Goal: Task Accomplishment & Management: Use online tool/utility

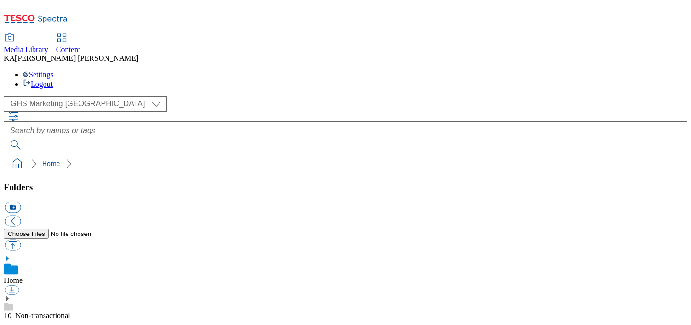
scroll to position [84, 0]
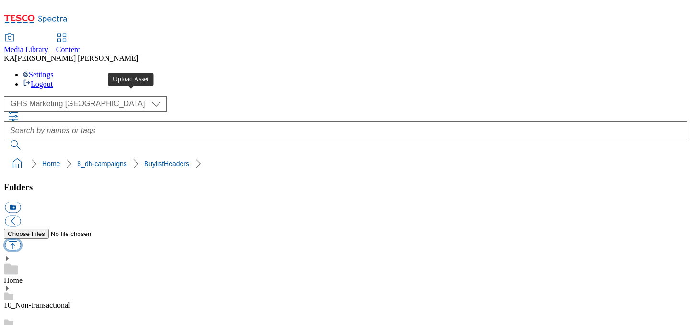
click at [21, 240] on button "button" at bounding box center [13, 245] width 16 height 11
type input "C:\fakepath\1756298281247-ad541916_Cereals_Crunchy_Legobrand_H_1184x333_V1.jpg"
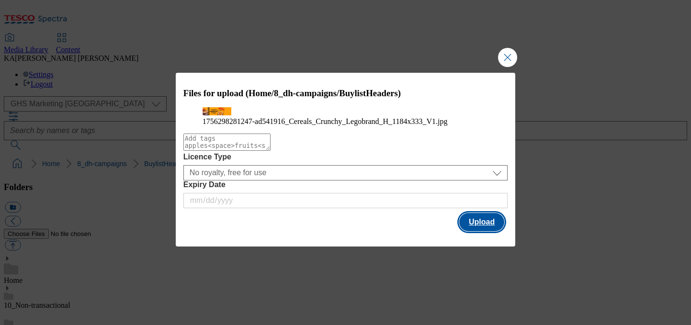
click at [483, 231] on button "Upload" at bounding box center [481, 222] width 45 height 18
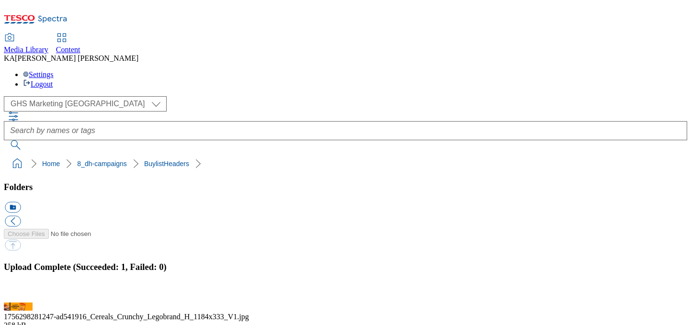
click at [19, 293] on button "button" at bounding box center [12, 297] width 14 height 9
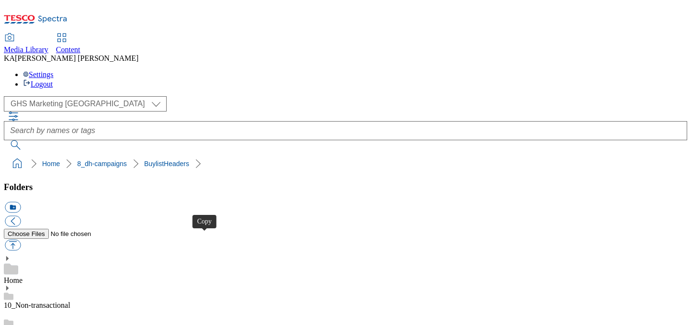
click at [21, 240] on button "button" at bounding box center [13, 245] width 16 height 11
type input "C:\fakepath\1756297002160-ad541915_Crunchy_Nut_LegoBrand_H_1184x333_V1.jpg"
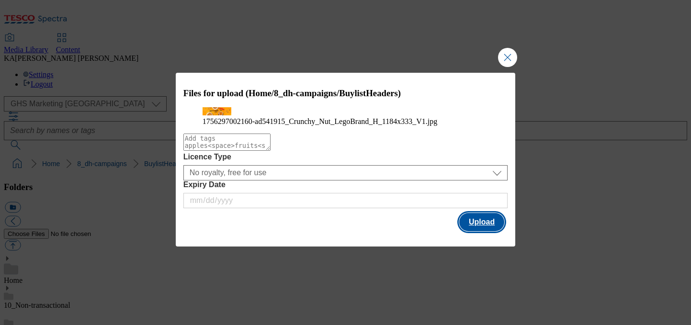
click at [490, 231] on button "Upload" at bounding box center [481, 222] width 45 height 18
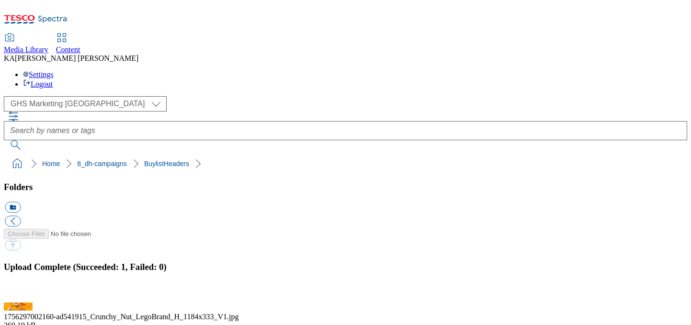
click at [19, 293] on button "button" at bounding box center [12, 297] width 14 height 9
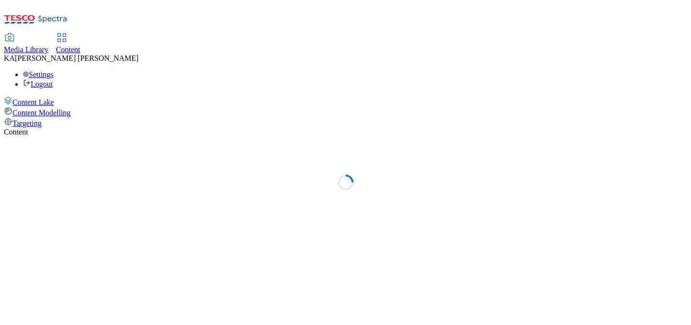
select select "ghs-[GEOGRAPHIC_DATA]"
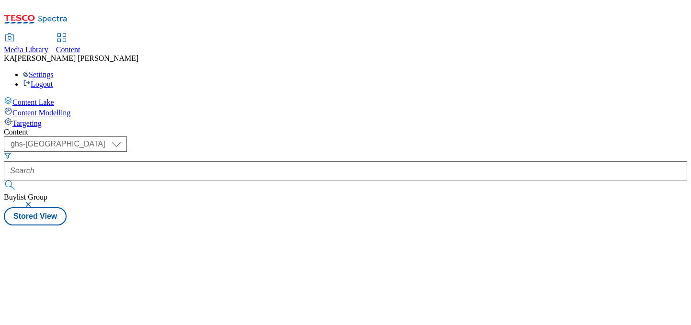
click at [80, 46] on span "Content" at bounding box center [68, 50] width 24 height 8
select select "ghs-[GEOGRAPHIC_DATA]"
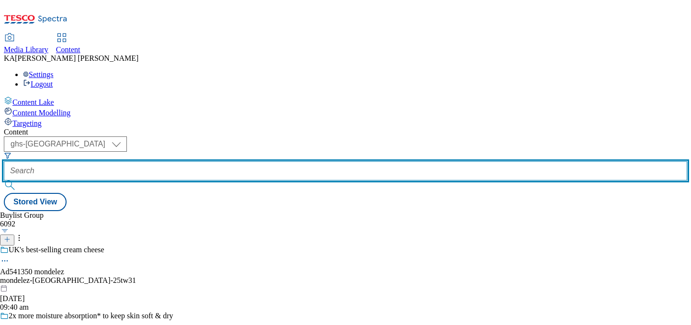
click at [210, 161] on input "text" at bounding box center [346, 170] width 684 height 19
paste input "kelloggs-crunchy-25tw28"
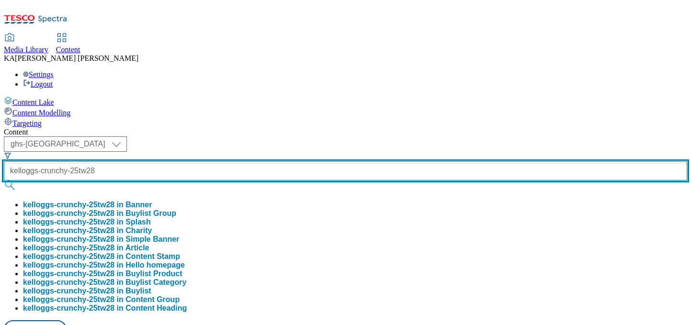
type input "kelloggs-crunchy-25tw28"
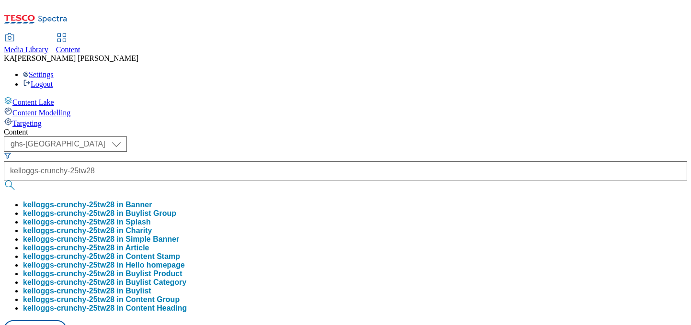
scroll to position [0, 0]
click at [176, 209] on button "kelloggs-crunchy-25tw28 in Buylist Group" at bounding box center [99, 213] width 153 height 9
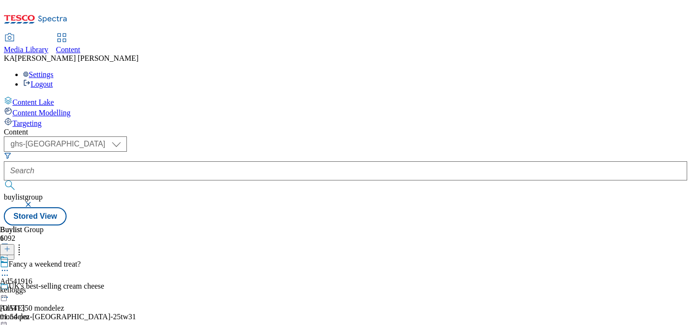
click at [10, 266] on icon at bounding box center [5, 271] width 10 height 10
click at [41, 287] on span "Edit" at bounding box center [35, 290] width 11 height 7
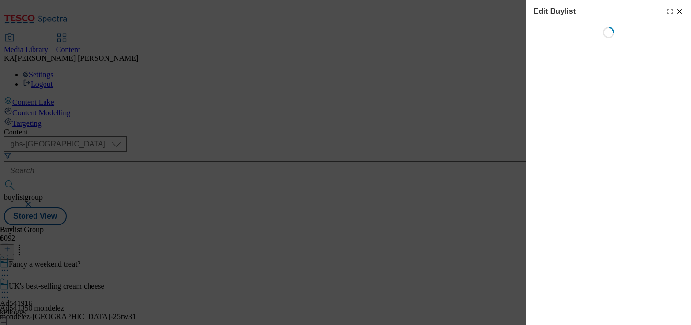
select select "tactical"
select select "supplier funded short term 1-3 weeks"
select select "dunnhumby"
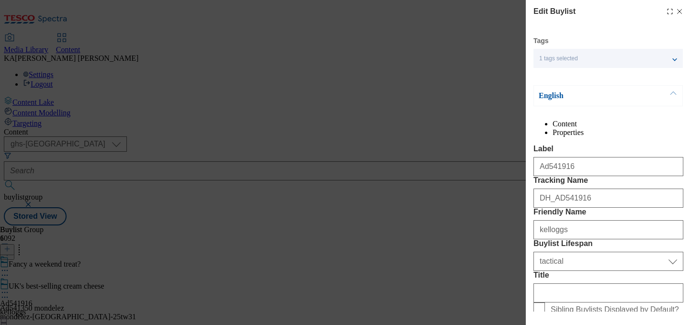
select select "Banner"
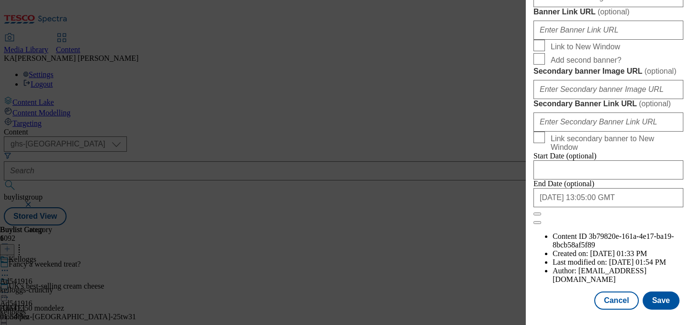
scroll to position [861, 0]
paste input "[URL][DOMAIN_NAME]"
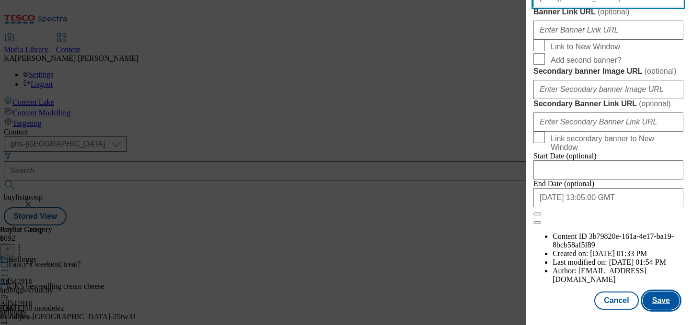
type input "[URL][DOMAIN_NAME]"
click at [662, 300] on button "Save" at bounding box center [661, 301] width 37 height 18
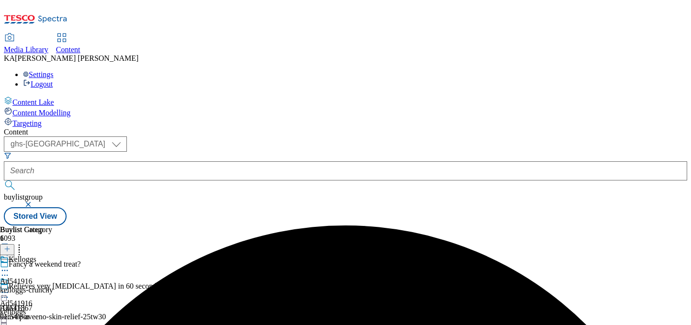
click at [10, 288] on icon at bounding box center [5, 293] width 10 height 10
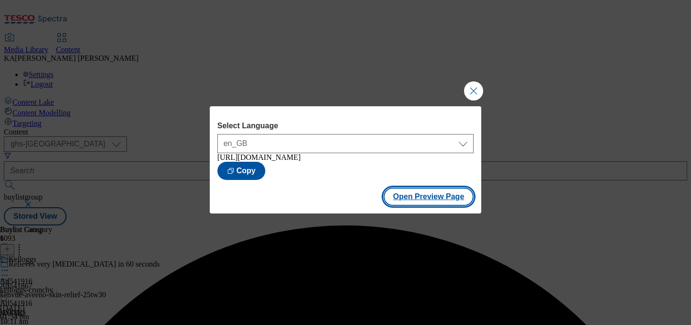
click at [404, 202] on button "Open Preview Page" at bounding box center [429, 197] width 91 height 18
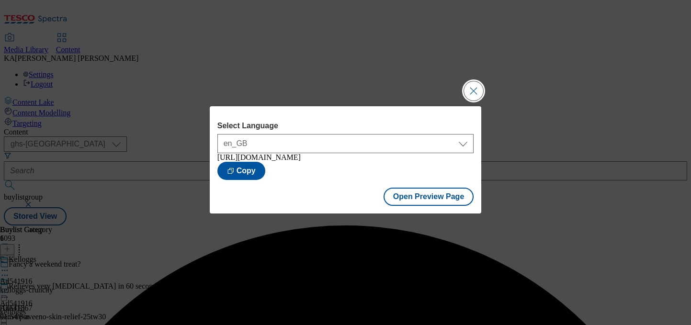
click at [472, 90] on button "Close Modal" at bounding box center [473, 90] width 19 height 19
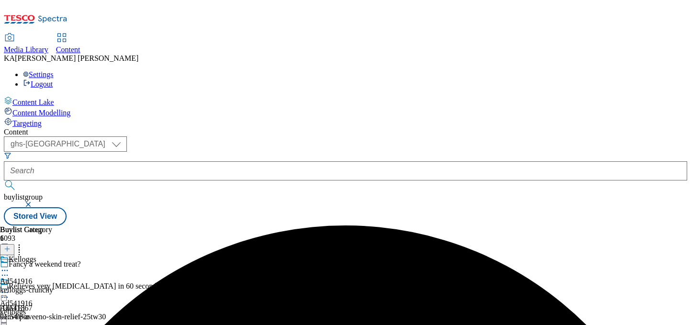
click at [10, 288] on icon at bounding box center [5, 293] width 10 height 10
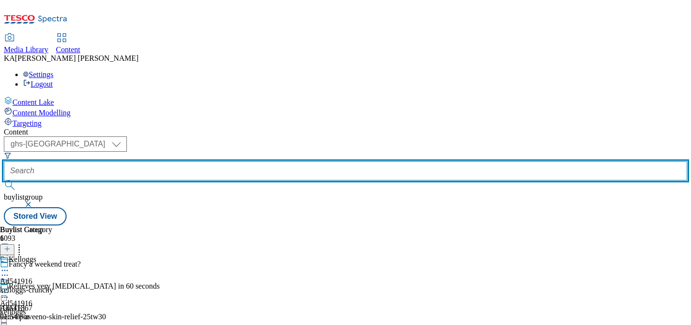
click at [208, 161] on input "text" at bounding box center [346, 170] width 684 height 19
paste input "kelloggs-crunchy-nut-25tw28"
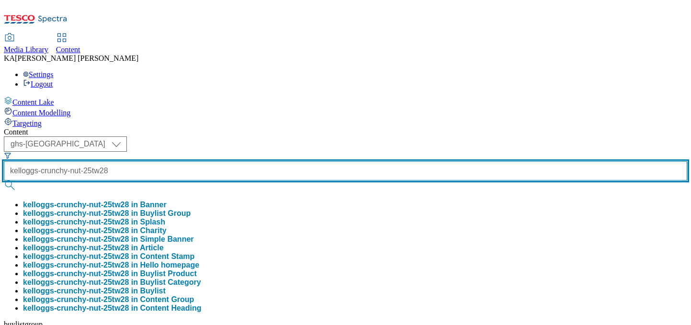
type input "kelloggs-crunchy-nut-25tw28"
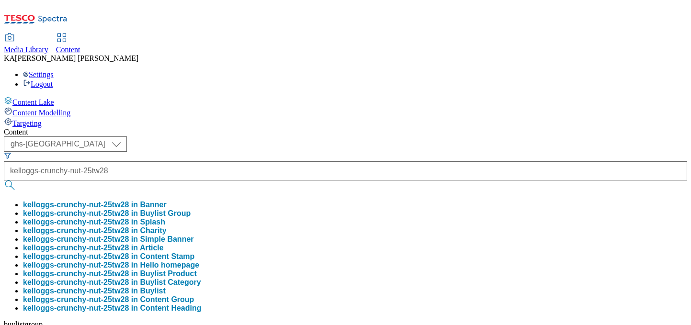
scroll to position [0, 0]
click at [191, 209] on button "kelloggs-crunchy-nut-25tw28 in Buylist Group" at bounding box center [107, 213] width 168 height 9
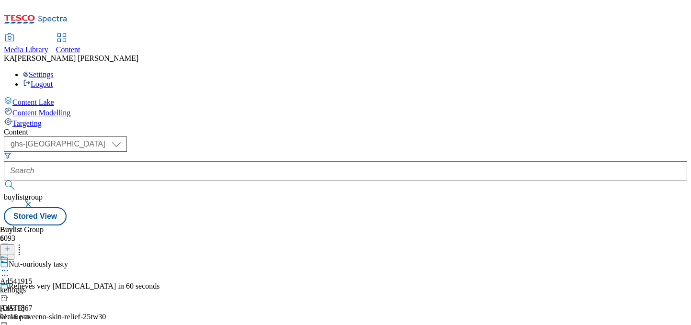
click at [10, 266] on icon at bounding box center [5, 271] width 10 height 10
click at [41, 287] on span "Edit" at bounding box center [35, 290] width 11 height 7
select select "tactical"
select select "supplier funded short term 1-3 weeks"
select select "dunnhumby"
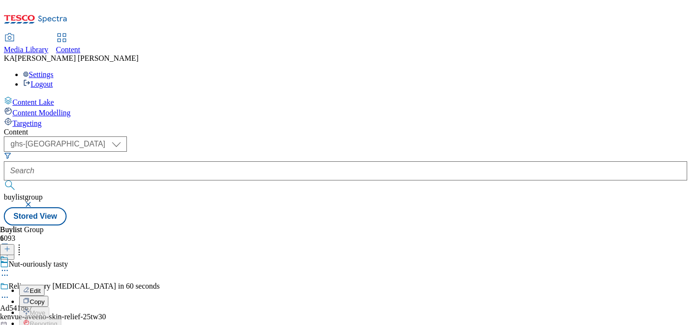
select select "Banner"
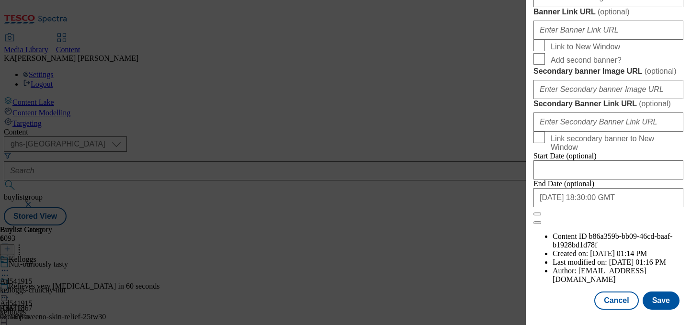
scroll to position [762, 0]
paste input "[URL][DOMAIN_NAME]"
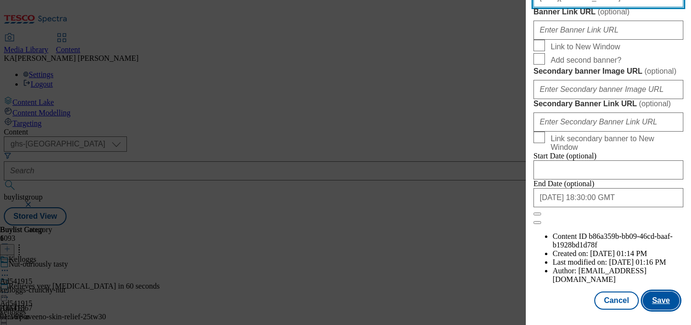
type input "[URL][DOMAIN_NAME]"
click at [658, 308] on button "Save" at bounding box center [661, 301] width 37 height 18
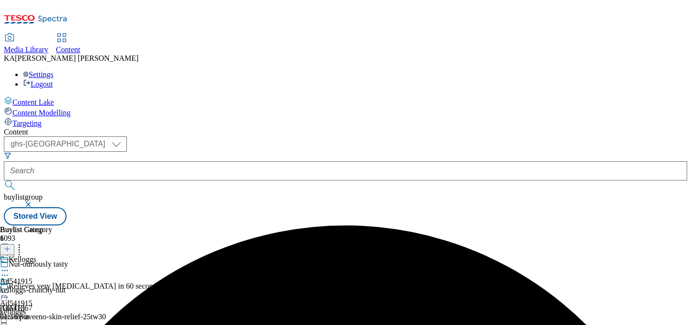
click at [10, 288] on icon at bounding box center [5, 293] width 10 height 10
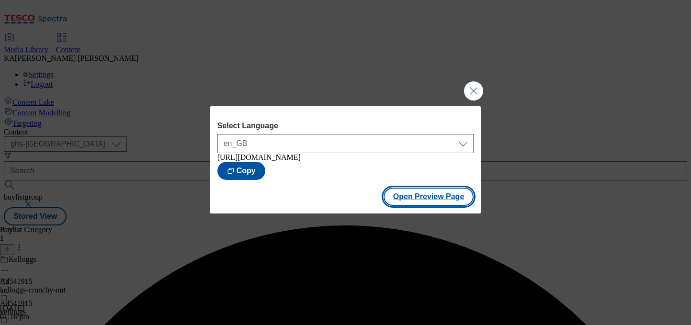
click at [399, 203] on button "Open Preview Page" at bounding box center [429, 197] width 91 height 18
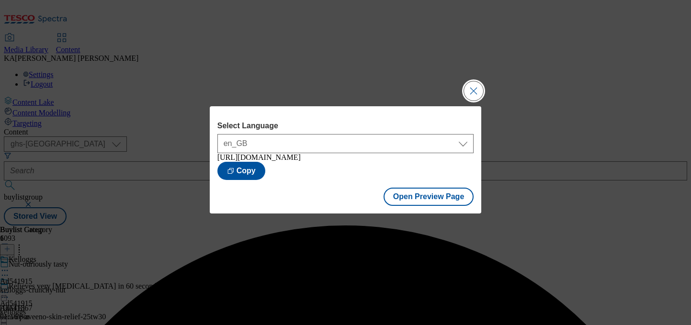
click at [474, 81] on button "Close Modal" at bounding box center [473, 90] width 19 height 19
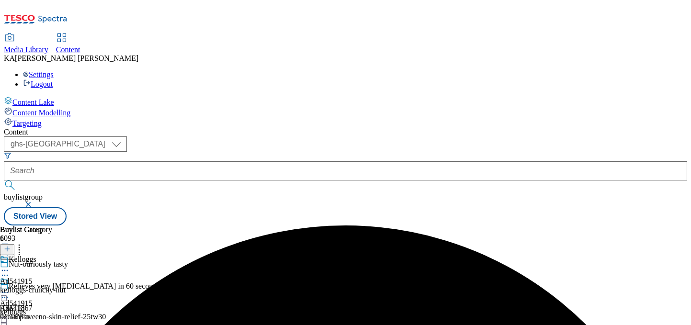
click at [10, 288] on icon at bounding box center [5, 293] width 10 height 10
